Goal: Task Accomplishment & Management: Use online tool/utility

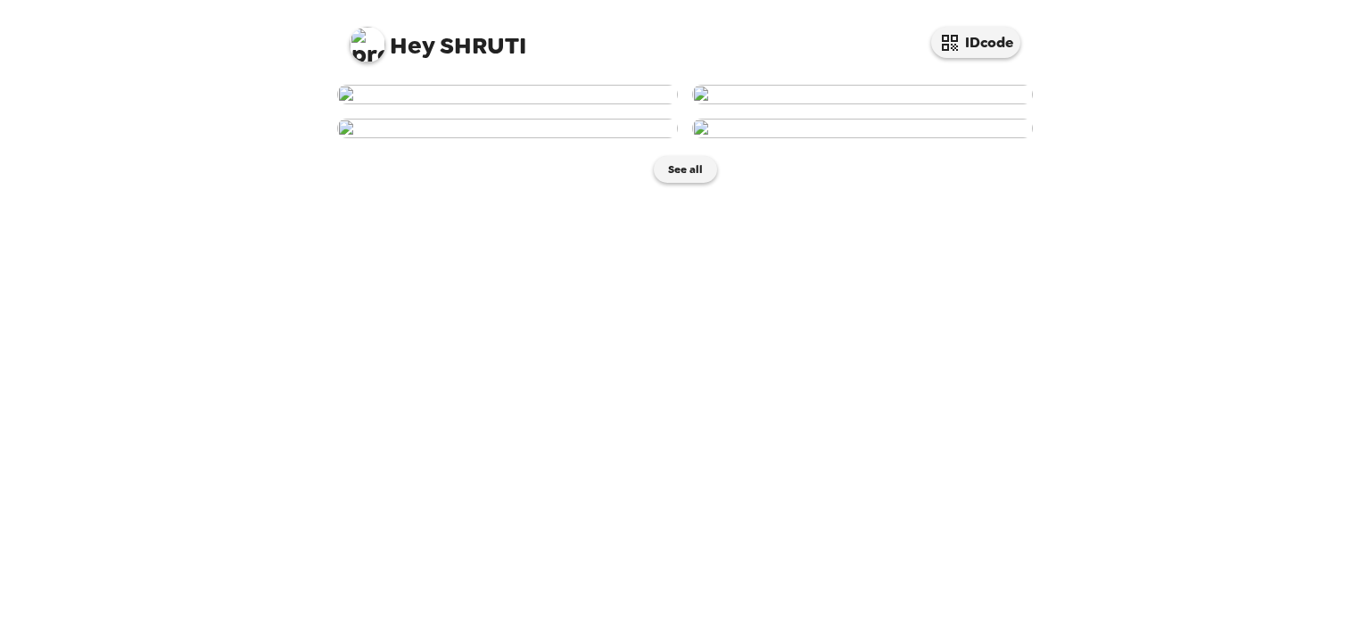
click at [483, 104] on img at bounding box center [507, 95] width 341 height 20
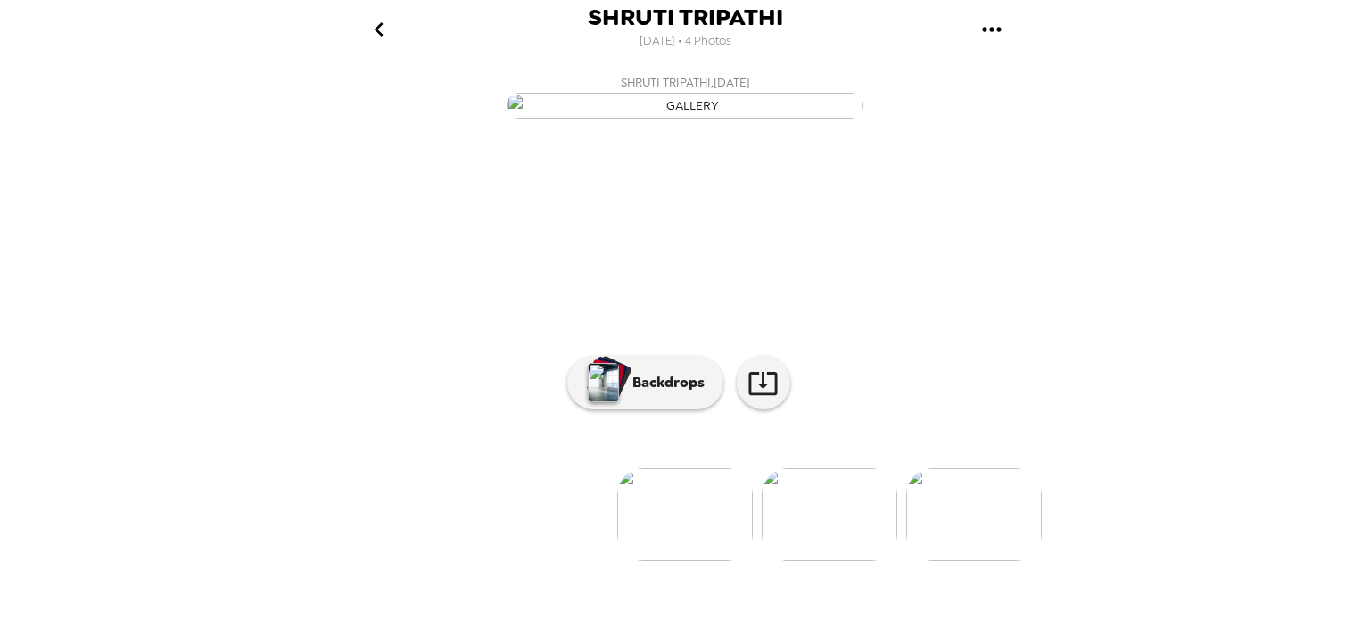
scroll to position [144, 0]
click at [755, 399] on icon at bounding box center [762, 382] width 31 height 31
click at [678, 393] on p "Backdrops" at bounding box center [663, 382] width 81 height 21
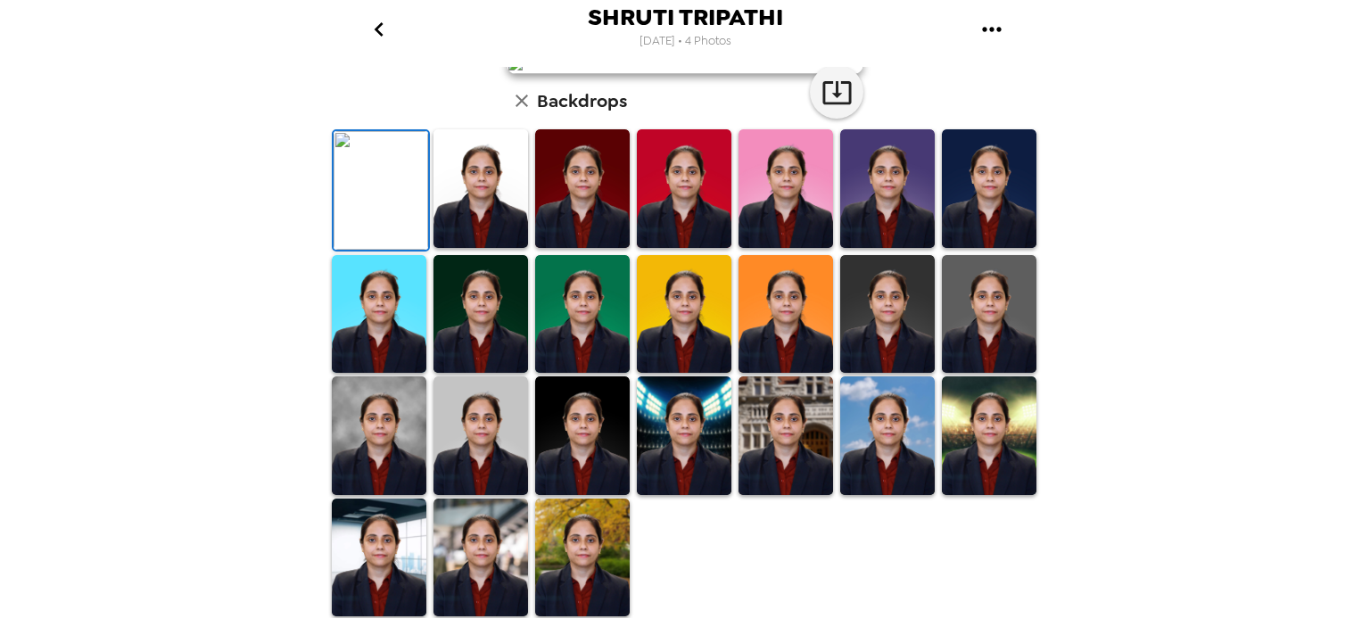
scroll to position [429, 0]
click at [803, 427] on img at bounding box center [785, 435] width 95 height 119
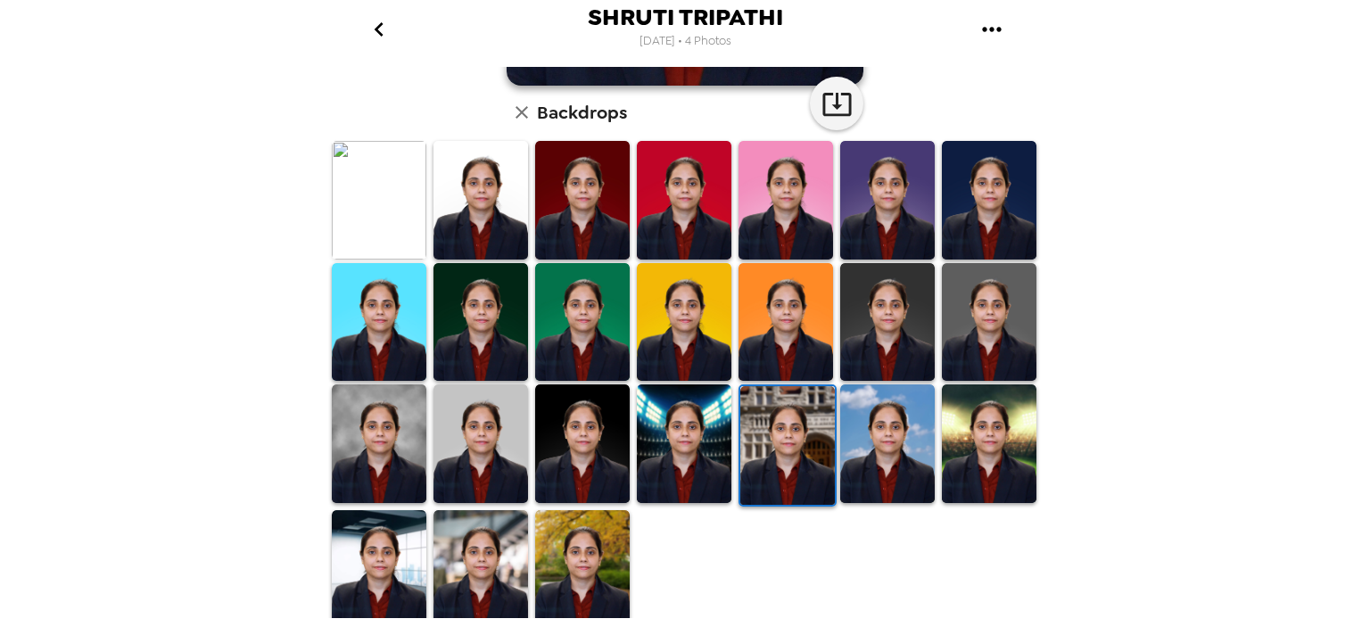
scroll to position [443, 0]
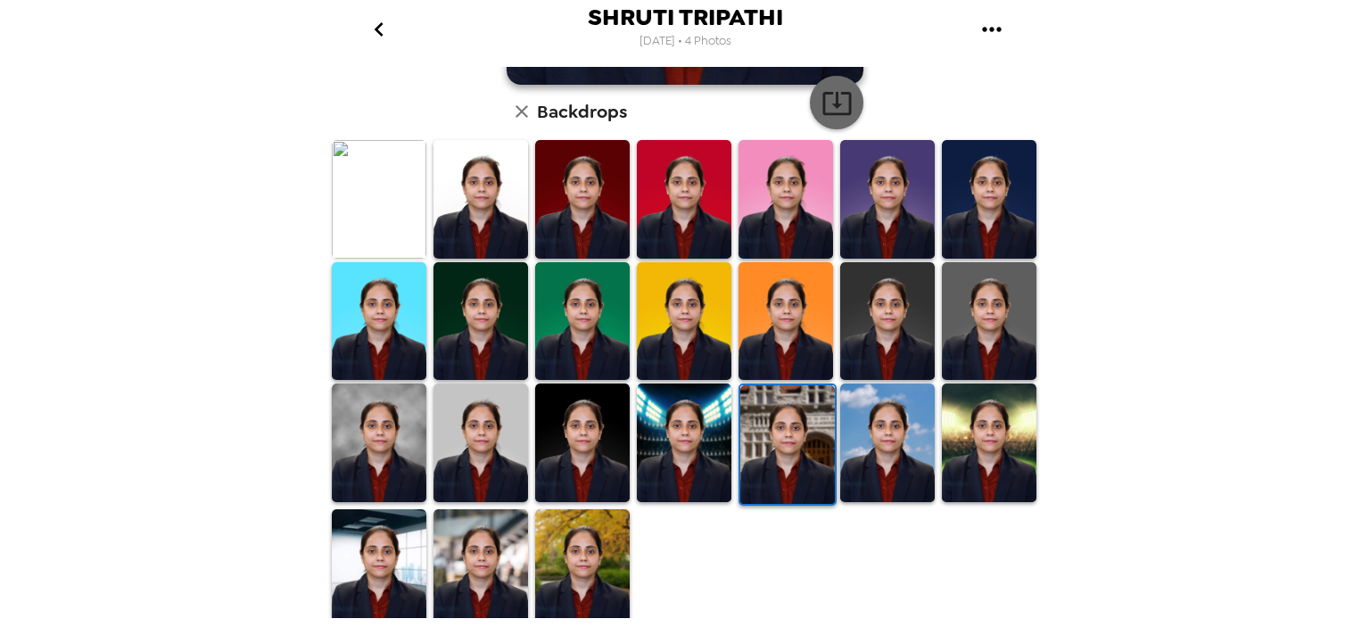
click at [822, 103] on icon "button" at bounding box center [836, 103] width 29 height 23
click at [572, 548] on img at bounding box center [582, 568] width 95 height 119
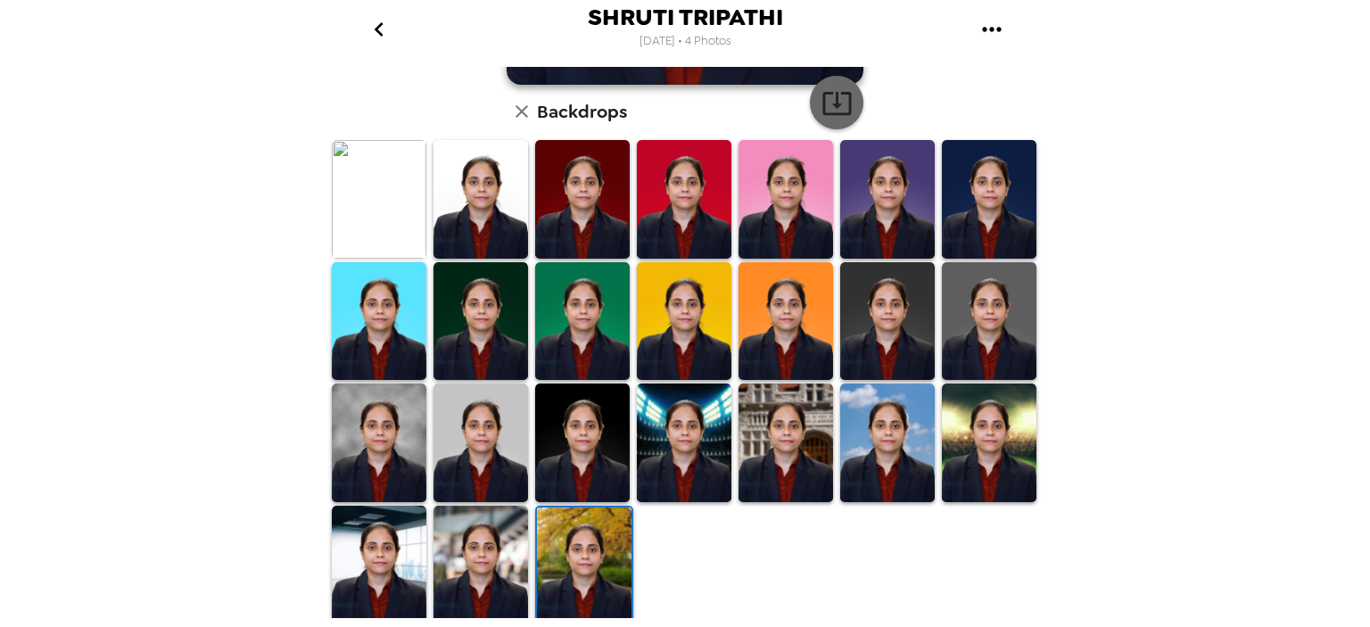
click at [838, 107] on icon "button" at bounding box center [836, 102] width 31 height 31
click at [376, 220] on img at bounding box center [379, 199] width 95 height 119
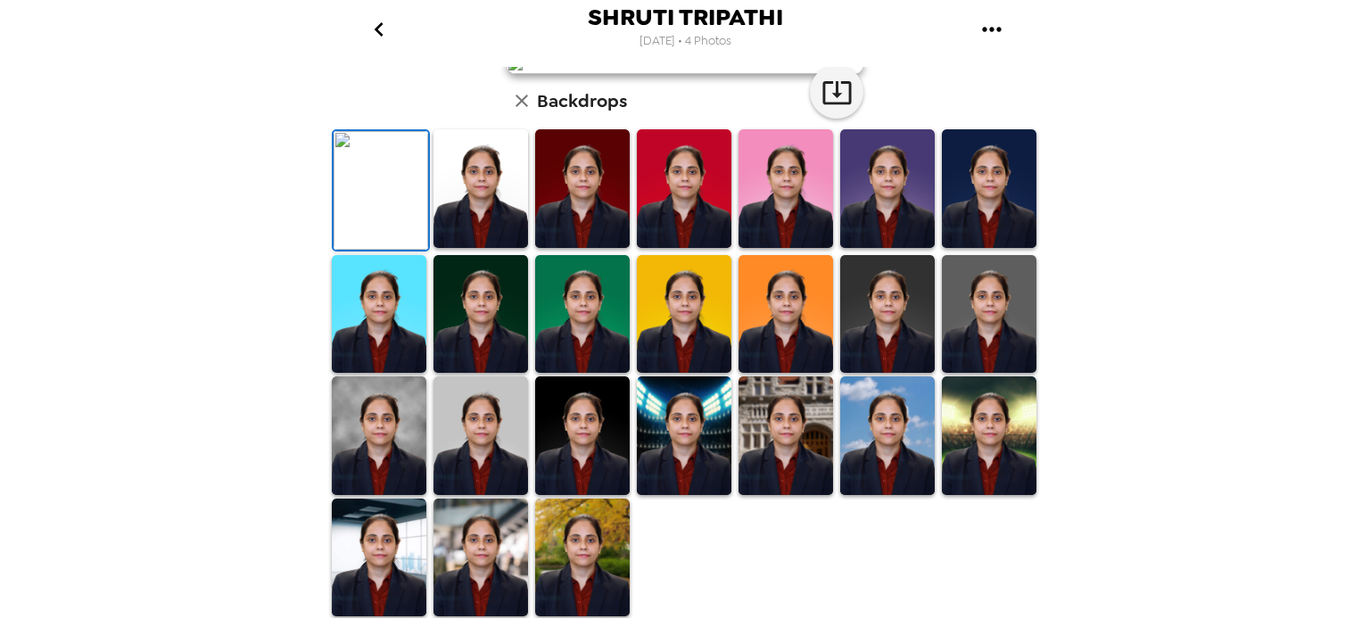
scroll to position [0, 0]
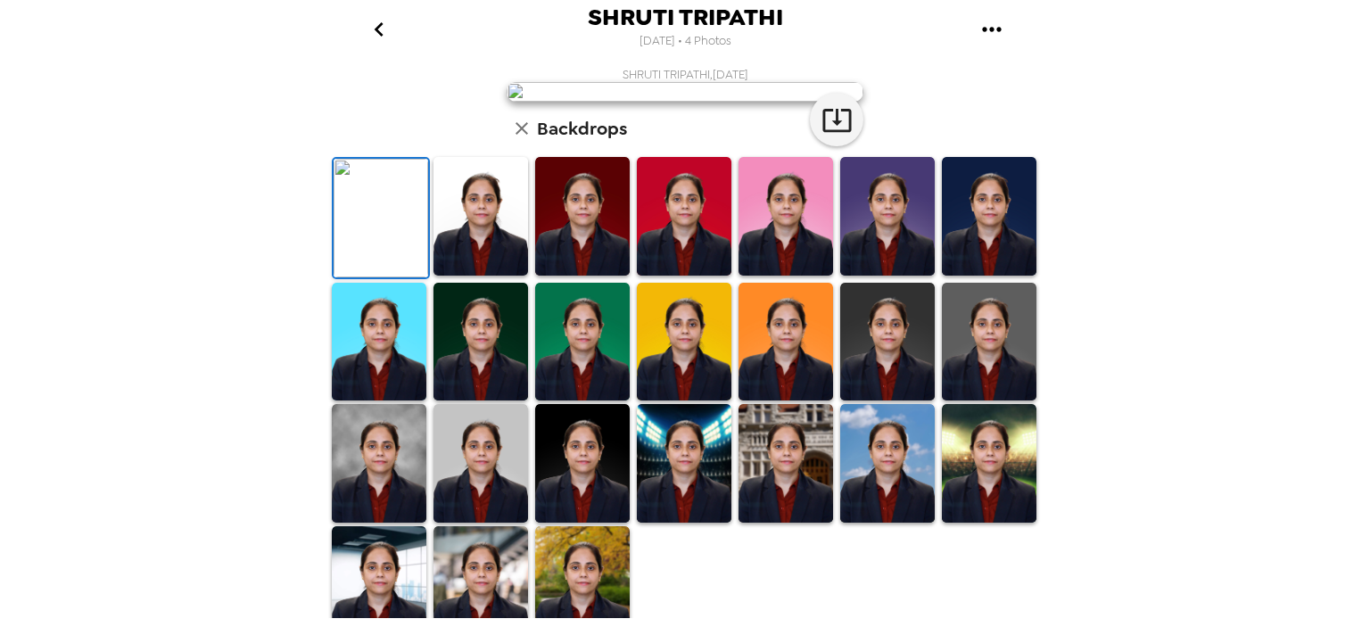
click at [368, 22] on icon "go back" at bounding box center [379, 29] width 29 height 29
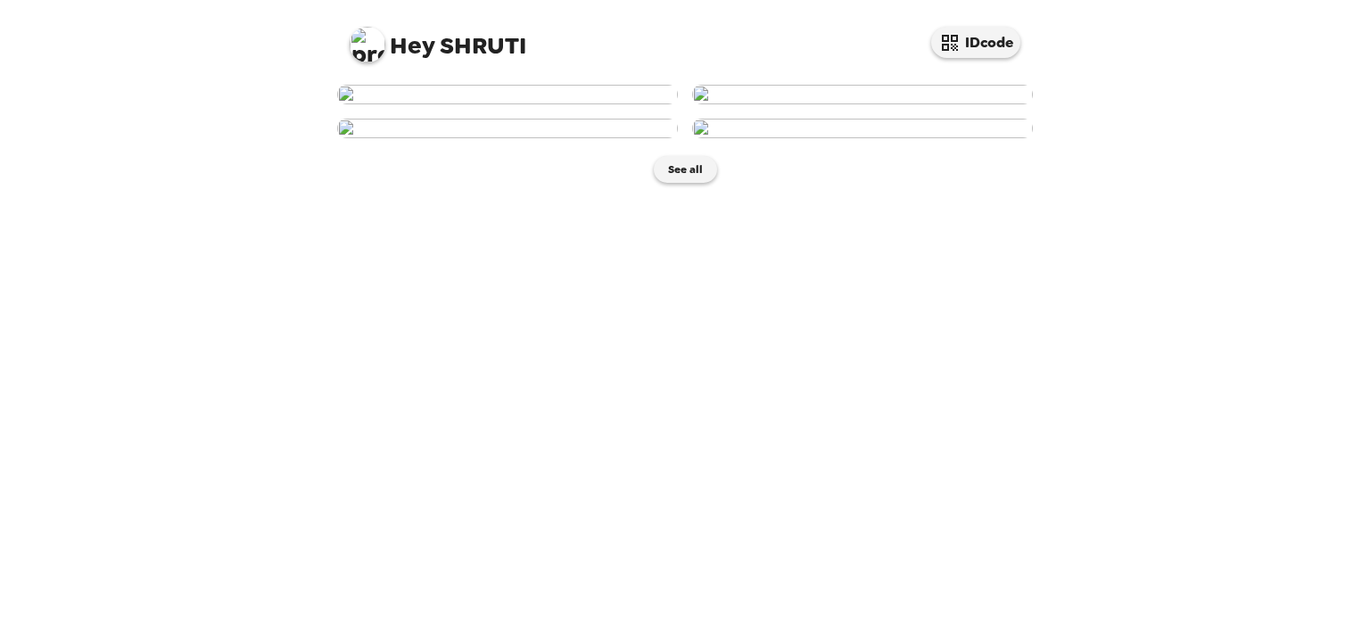
scroll to position [378, 0]
click at [959, 138] on img at bounding box center [862, 129] width 341 height 20
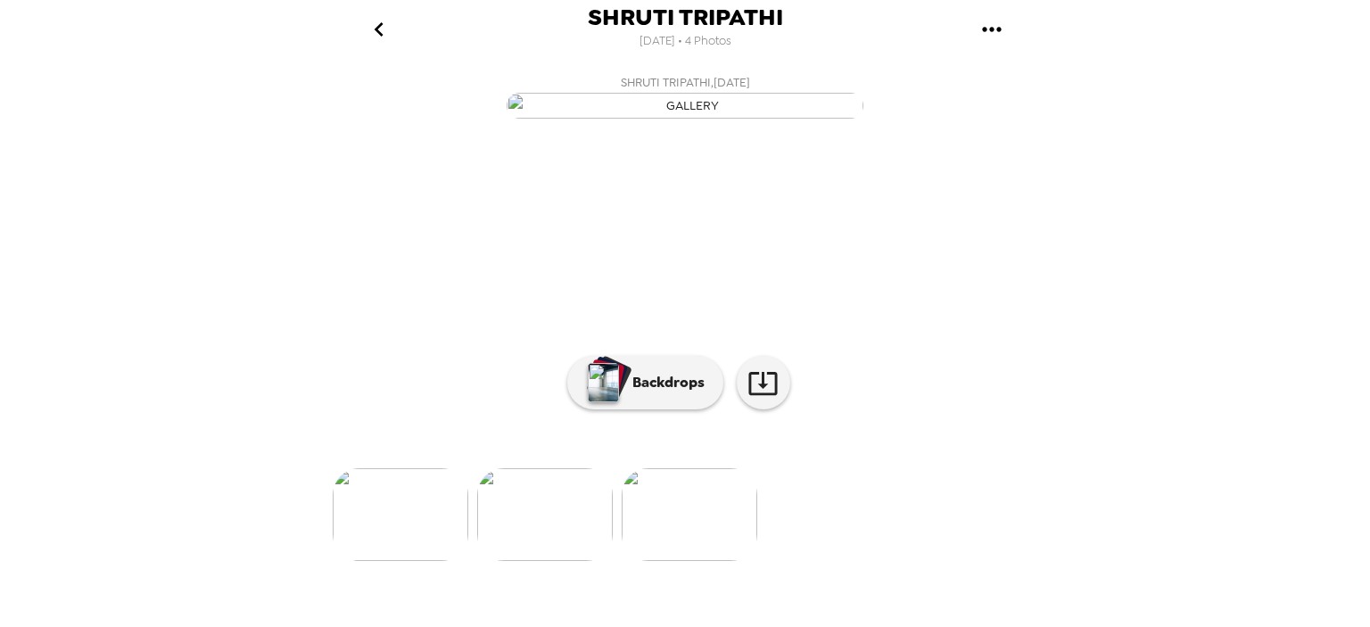
scroll to position [0, 430]
click at [753, 395] on icon at bounding box center [762, 383] width 29 height 23
click at [674, 393] on p "Backdrops" at bounding box center [663, 382] width 81 height 21
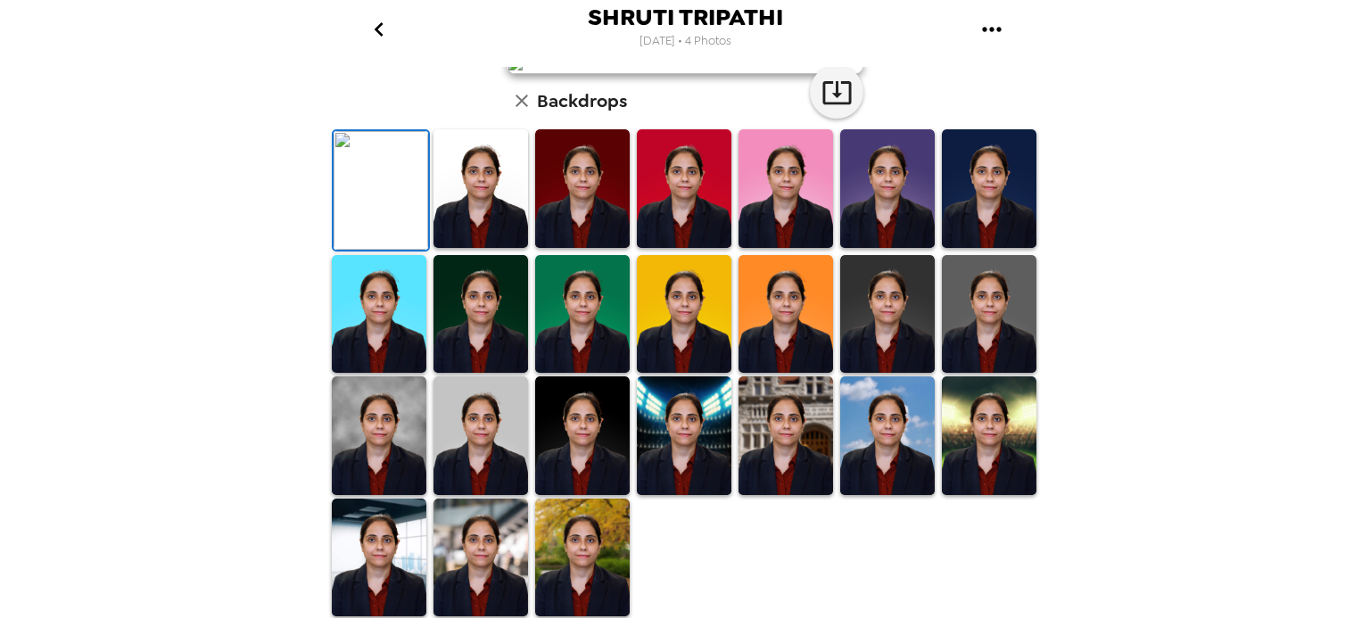
scroll to position [444, 0]
click at [582, 552] on img at bounding box center [582, 557] width 95 height 119
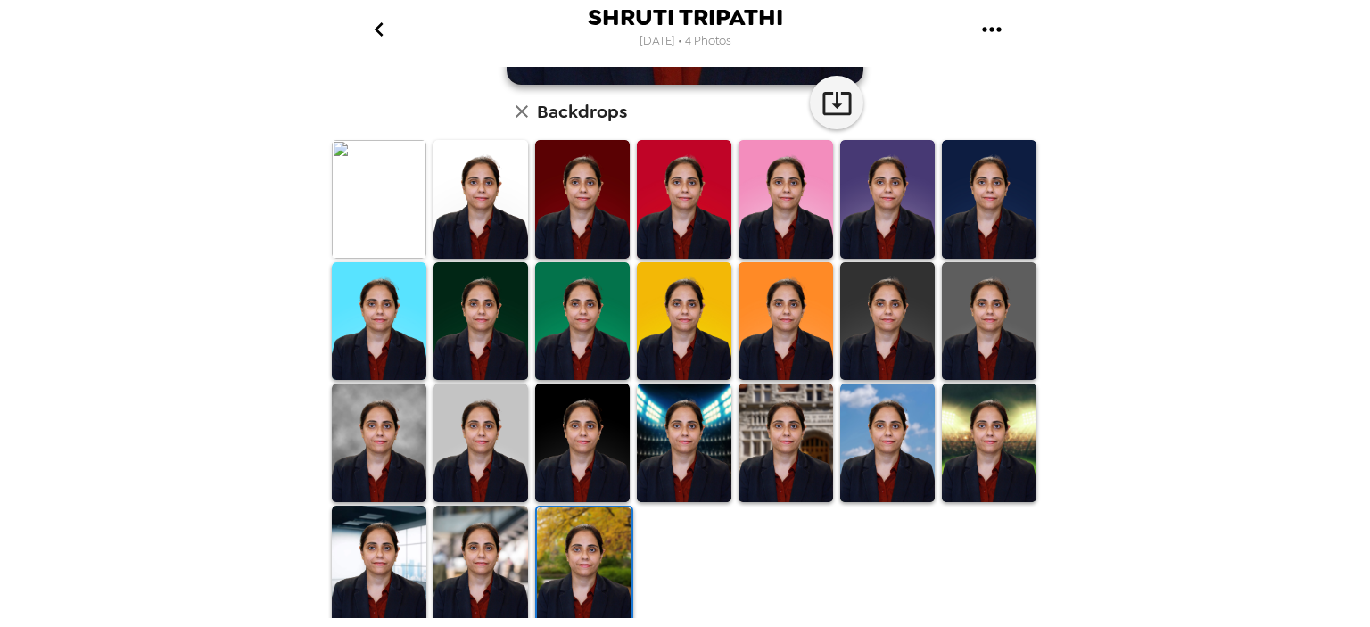
scroll to position [443, 0]
click at [499, 557] on img at bounding box center [480, 565] width 95 height 119
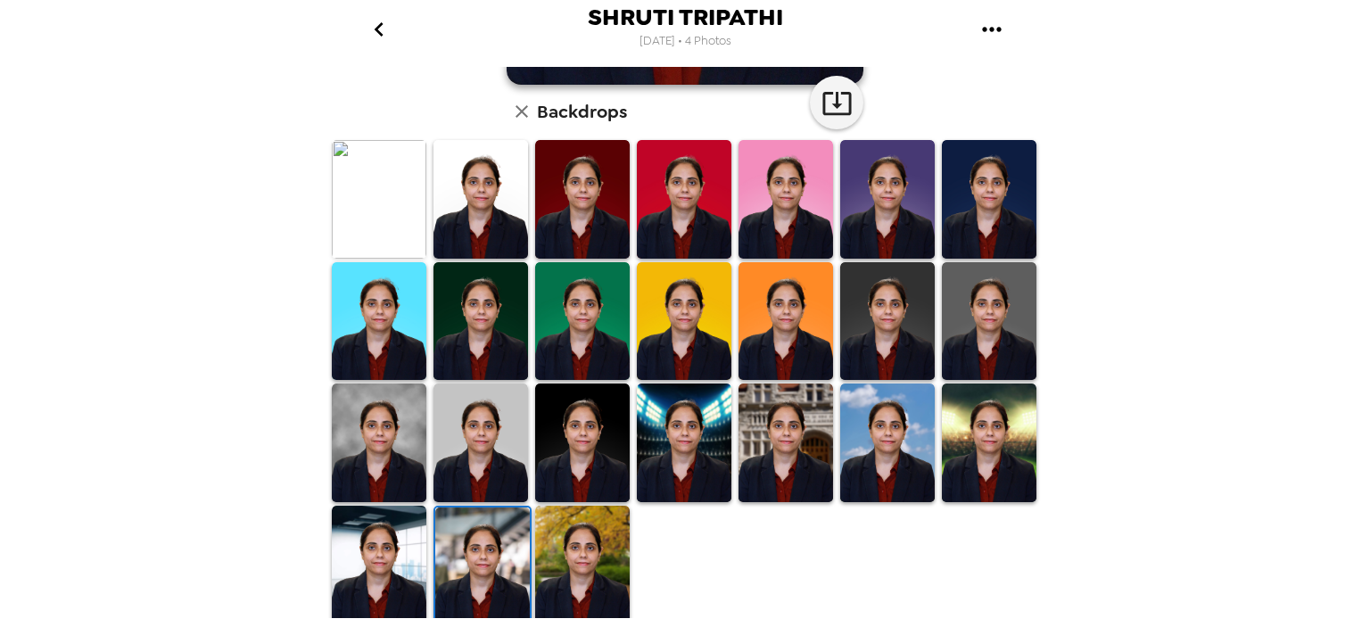
click at [762, 441] on img at bounding box center [785, 442] width 95 height 119
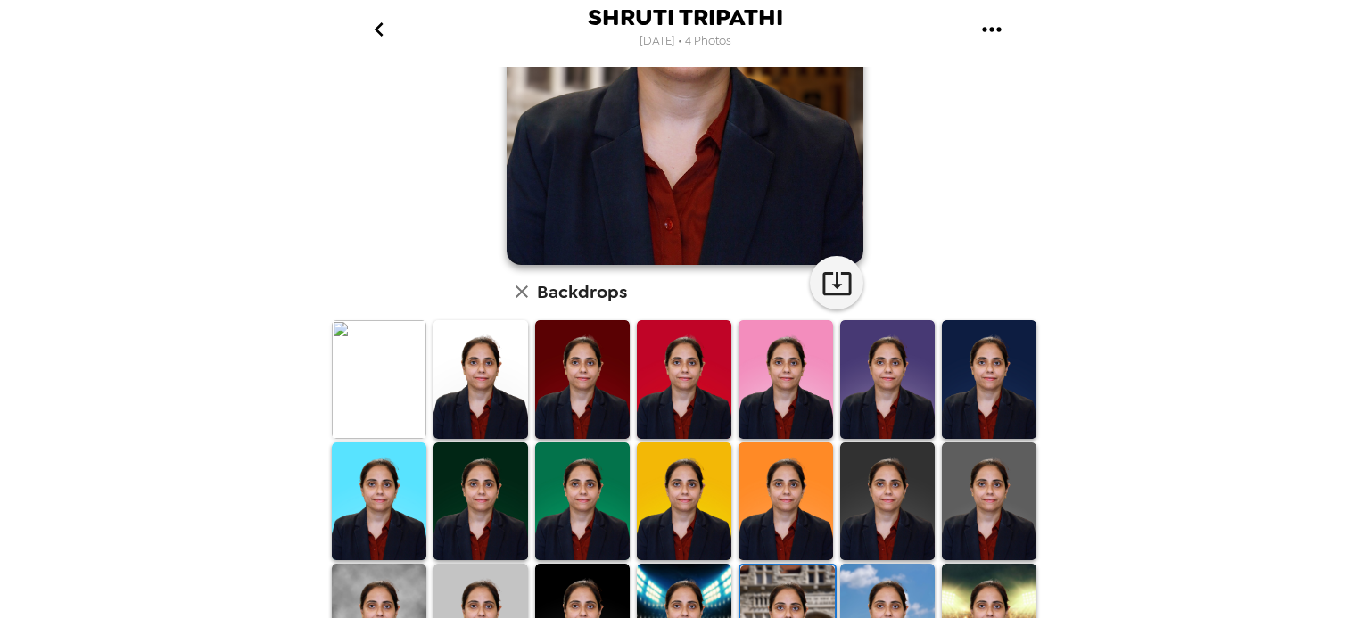
scroll to position [63, 0]
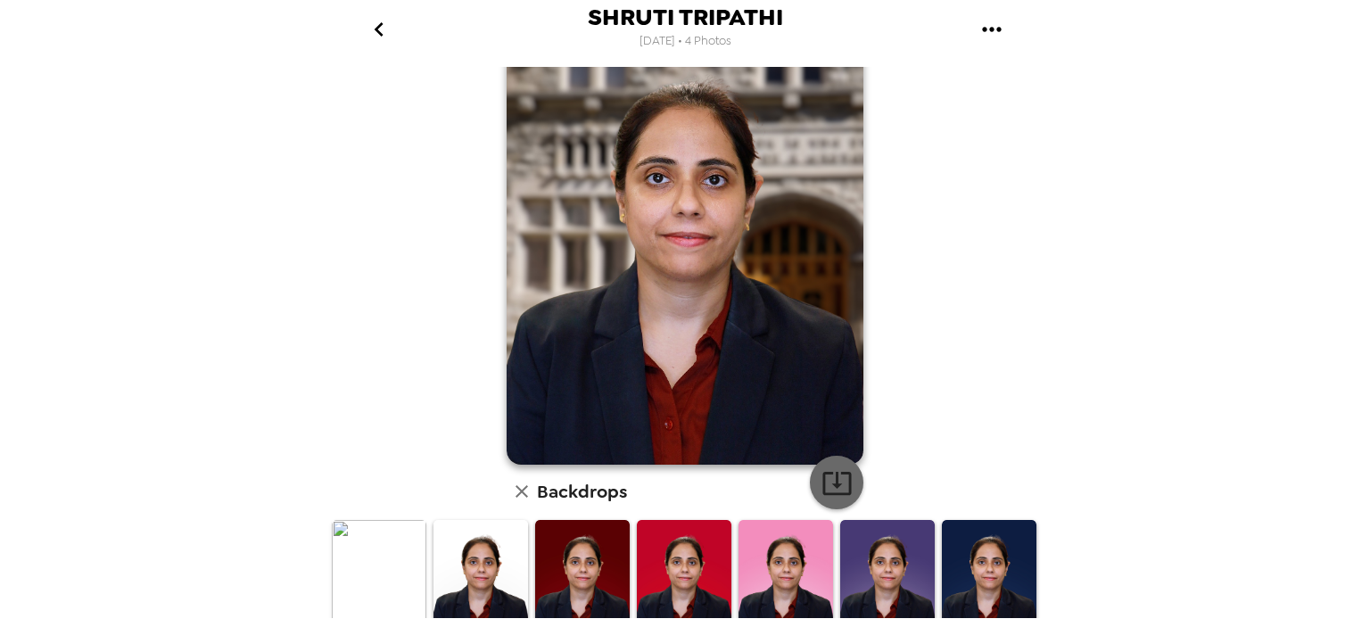
click at [828, 478] on icon "button" at bounding box center [836, 482] width 31 height 31
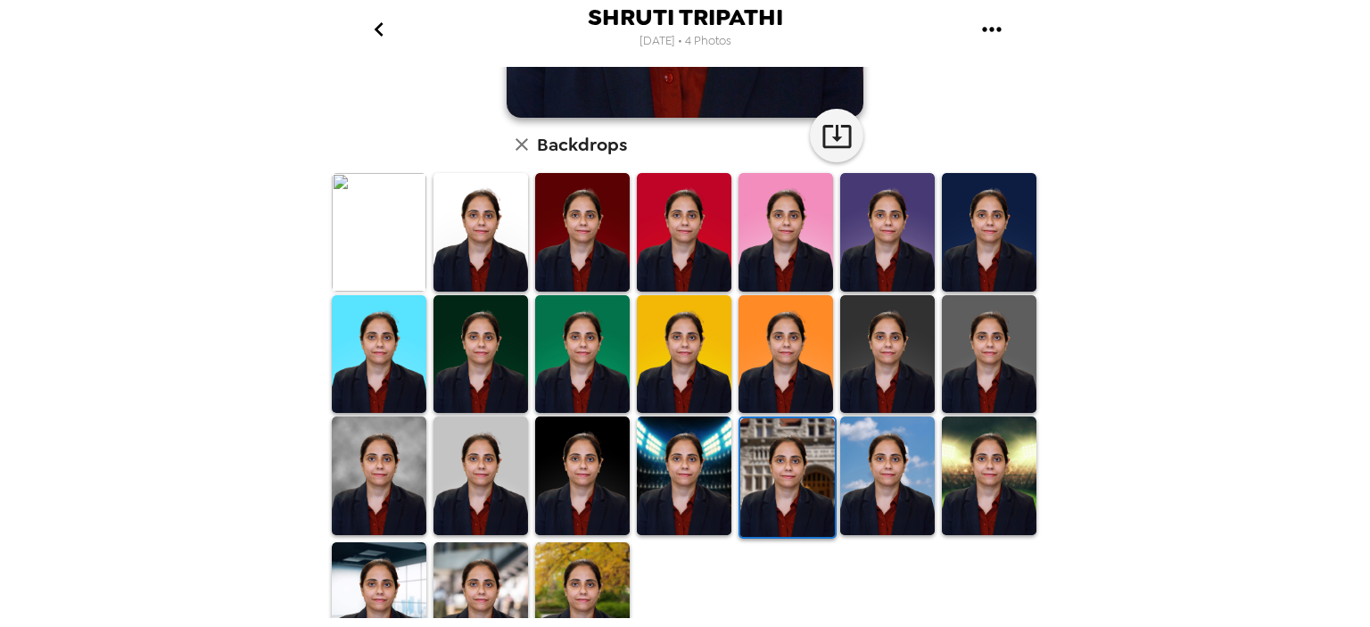
scroll to position [443, 0]
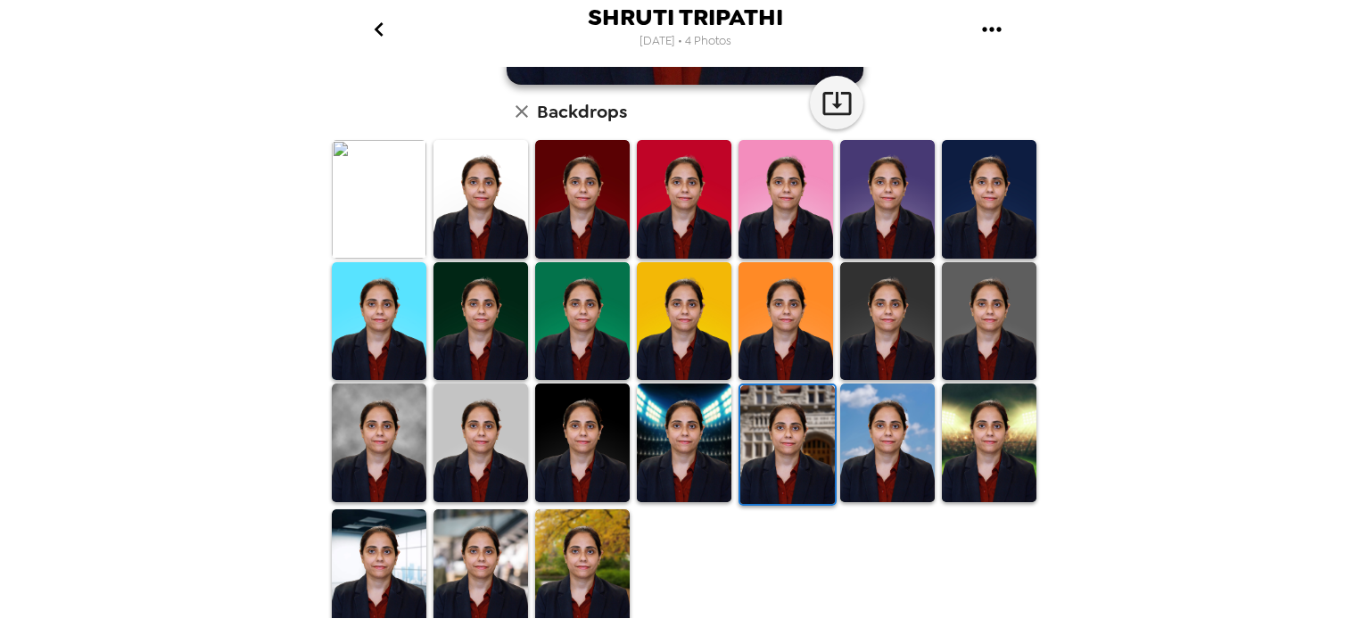
click at [379, 194] on img at bounding box center [379, 199] width 95 height 119
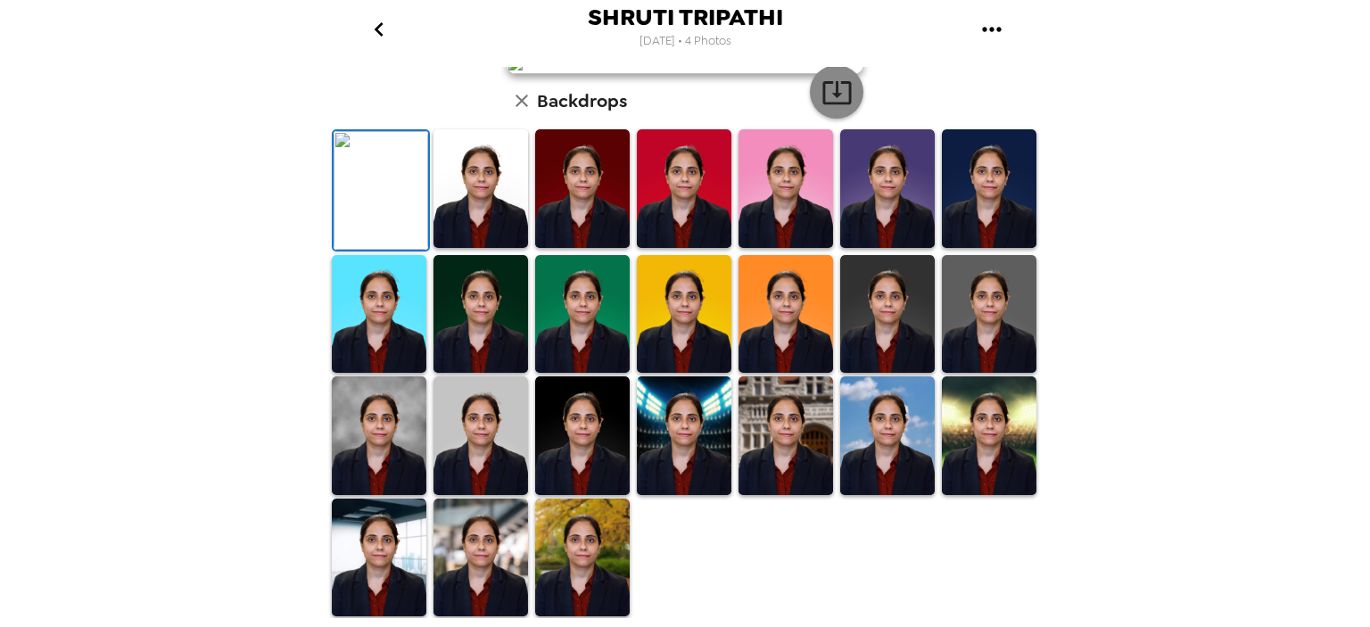
click at [832, 104] on icon "button" at bounding box center [836, 92] width 29 height 23
click at [585, 595] on img at bounding box center [582, 557] width 95 height 119
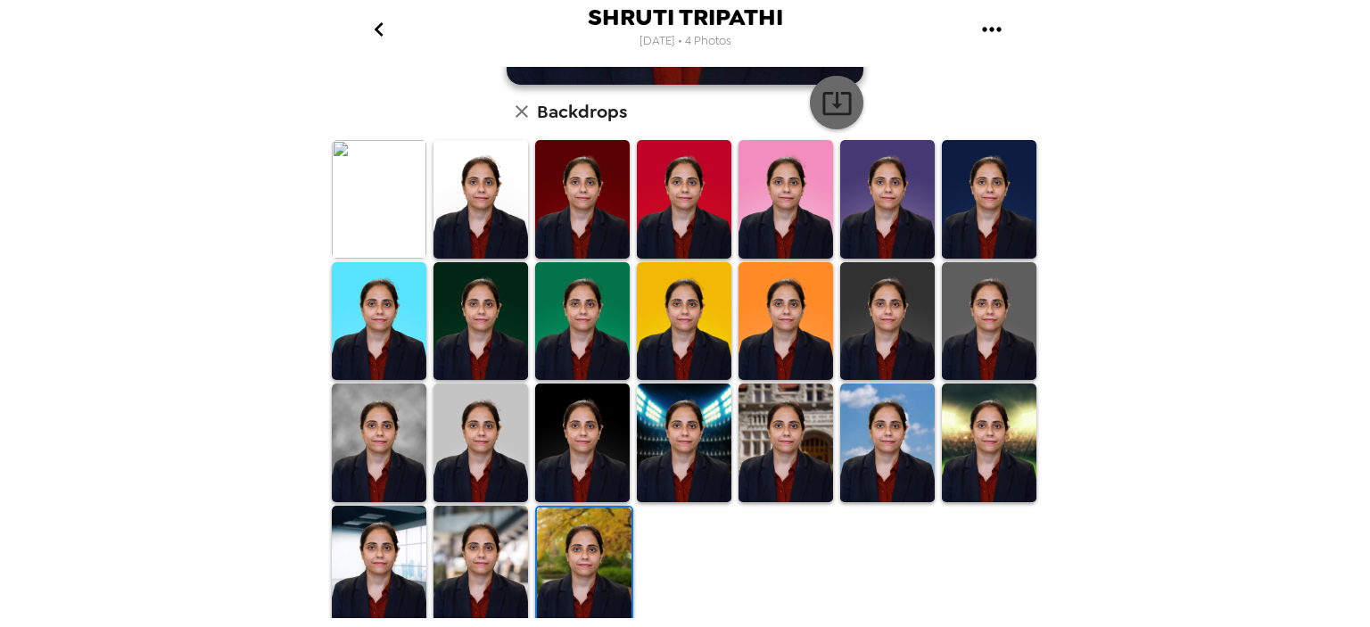
click at [836, 103] on icon "button" at bounding box center [836, 102] width 31 height 31
click at [464, 543] on img at bounding box center [480, 565] width 95 height 119
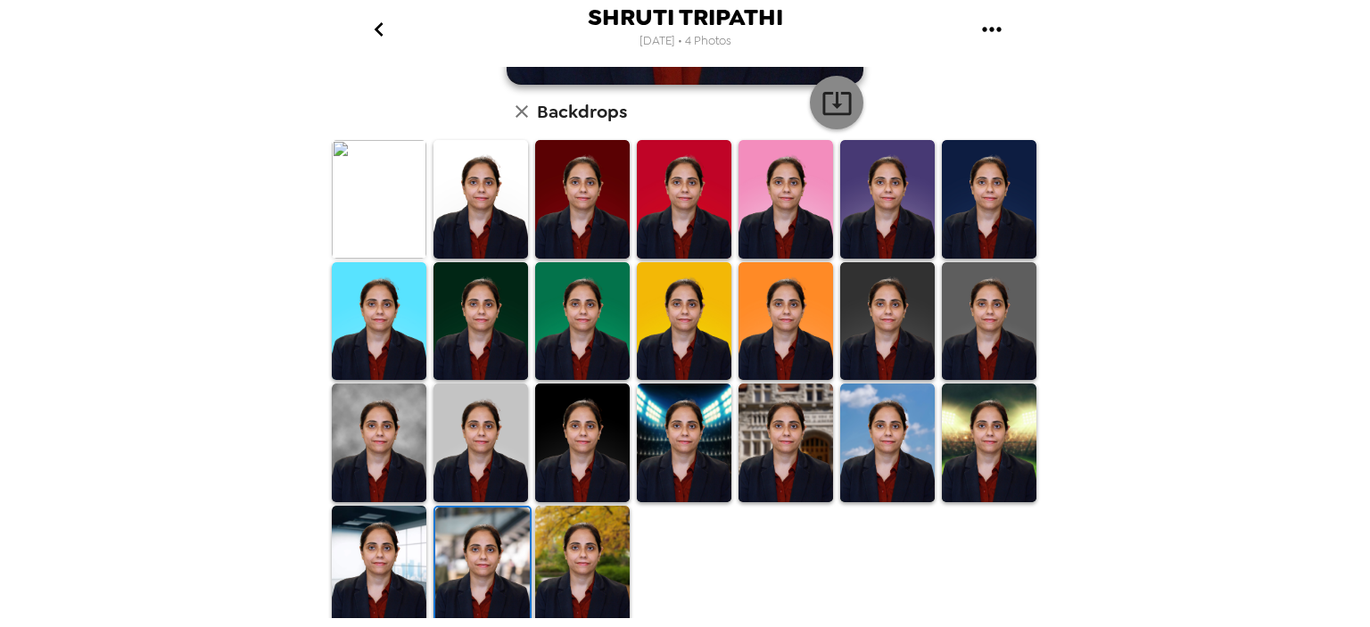
click at [828, 103] on icon "button" at bounding box center [836, 102] width 31 height 31
click at [975, 424] on img at bounding box center [989, 442] width 95 height 119
